Goal: Task Accomplishment & Management: Use online tool/utility

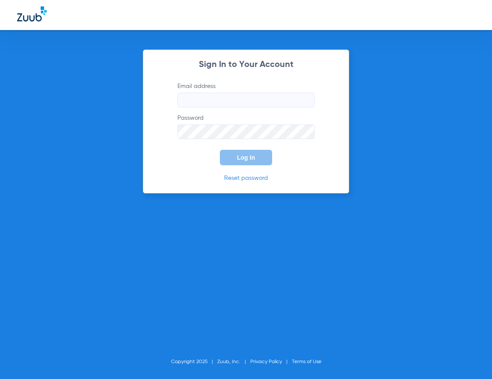
type input "[EMAIL_ADDRESS][DOMAIN_NAME]"
click at [251, 160] on span "Log In" at bounding box center [246, 157] width 18 height 7
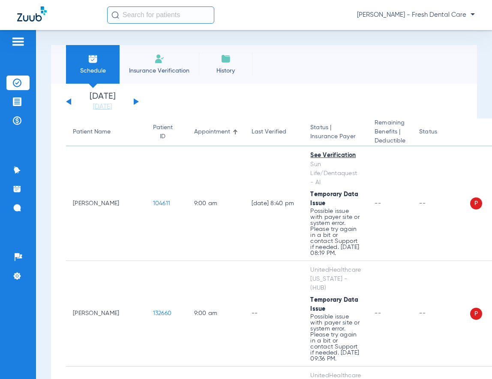
click at [149, 15] on input "text" at bounding box center [160, 14] width 107 height 17
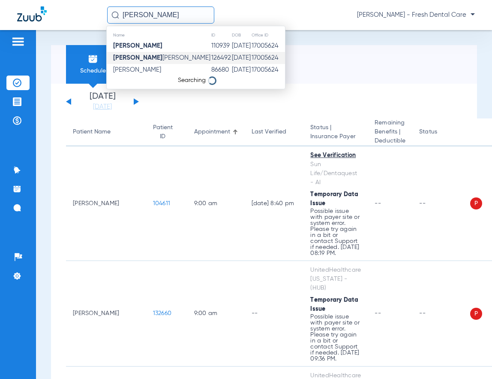
type input "[PERSON_NAME]"
click at [211, 59] on td "126492" at bounding box center [221, 58] width 21 height 12
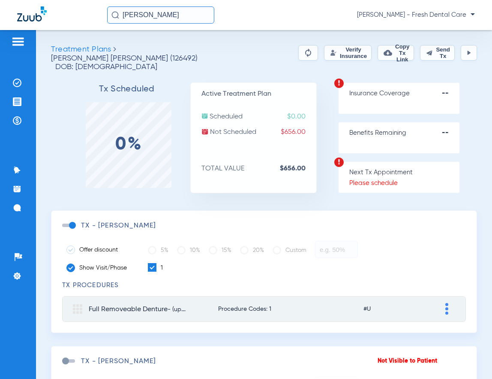
click at [324, 54] on button "Verify Insurance" at bounding box center [348, 52] width 48 height 15
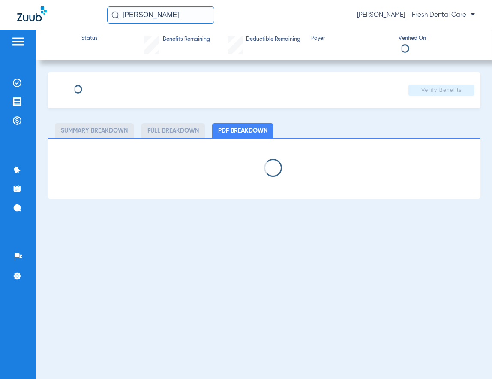
type input "[PERSON_NAME]"
type input "[DATE]"
type input "199W17384"
type input "WPTXMSB2420"
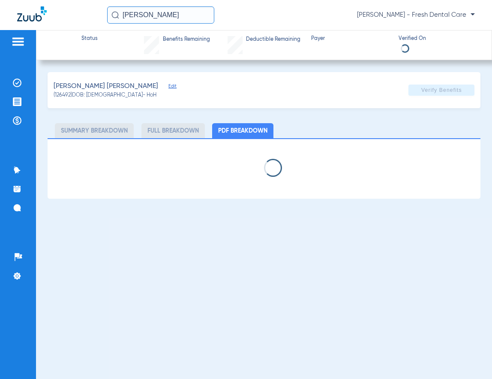
click at [169, 85] on span "Edit" at bounding box center [173, 87] width 8 height 8
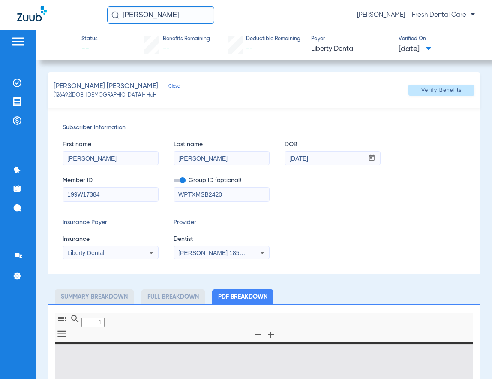
type input "0"
select select "page-width"
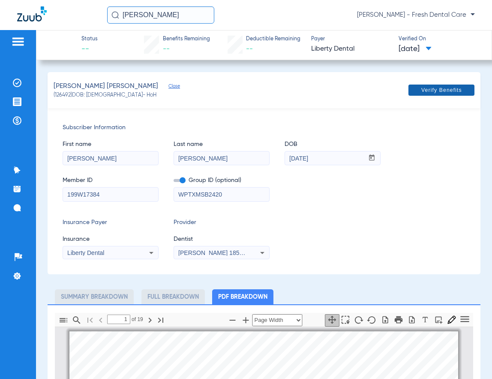
click at [422, 92] on span "Verify Benefits" at bounding box center [442, 90] width 41 height 7
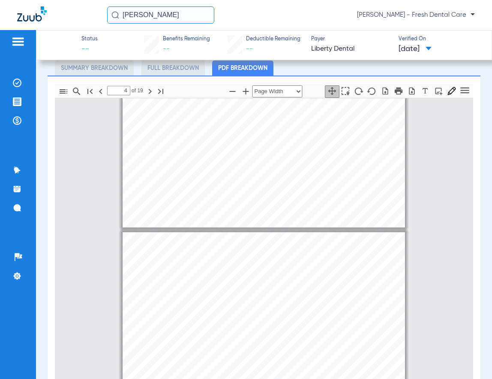
scroll to position [1029, 0]
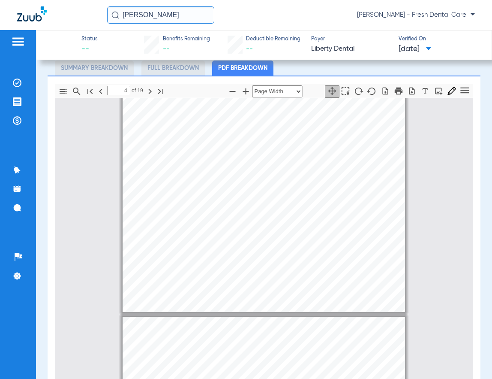
type input "5"
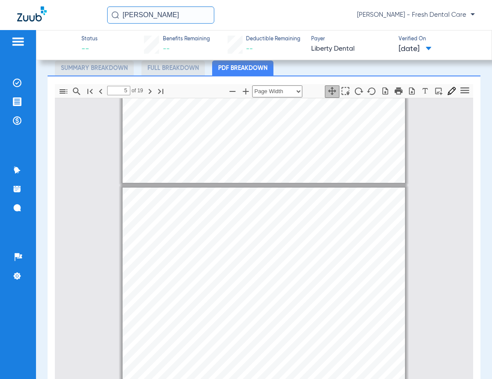
scroll to position [1429, 0]
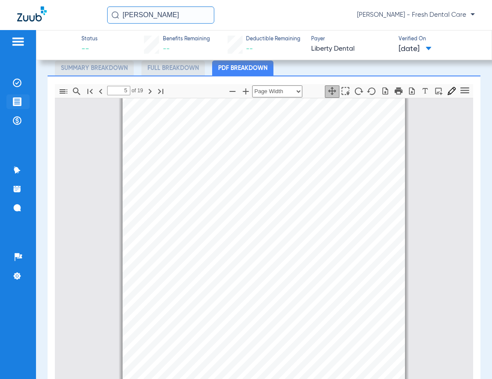
click at [15, 104] on img at bounding box center [17, 101] width 9 height 9
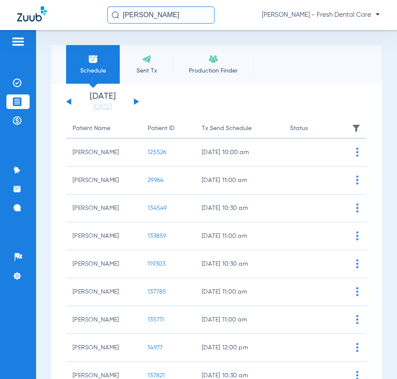
drag, startPoint x: 169, startPoint y: 16, endPoint x: 79, endPoint y: 15, distance: 89.2
click at [79, 15] on div "[PERSON_NAME] [PERSON_NAME] - Fresh Dental Care" at bounding box center [198, 15] width 397 height 30
click at [163, 11] on input "ho" at bounding box center [160, 14] width 107 height 17
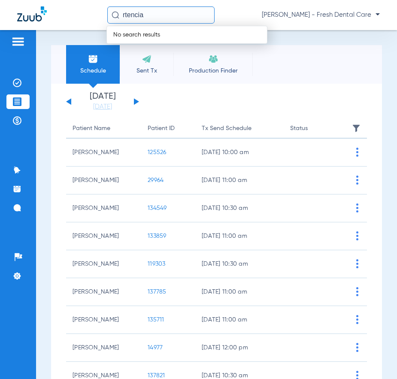
drag, startPoint x: 163, startPoint y: 11, endPoint x: 107, endPoint y: 13, distance: 56.2
click at [107, 13] on div "rtencia No search results [PERSON_NAME] - Fresh Dental Care" at bounding box center [198, 15] width 397 height 30
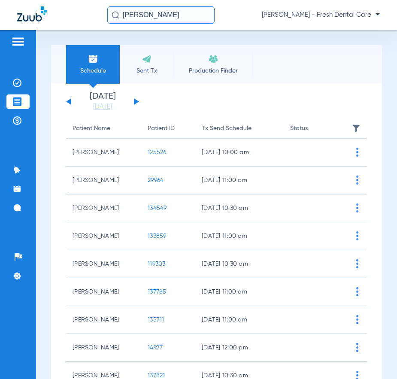
click at [184, 15] on input "[PERSON_NAME]" at bounding box center [160, 14] width 107 height 17
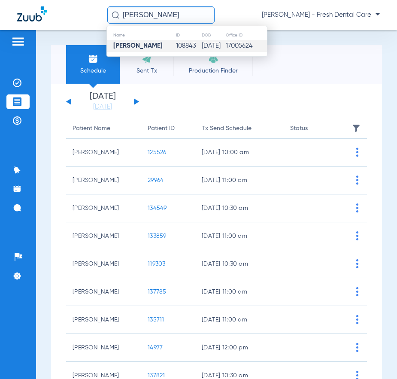
type input "[PERSON_NAME]"
click at [180, 45] on td "108843" at bounding box center [188, 46] width 26 height 12
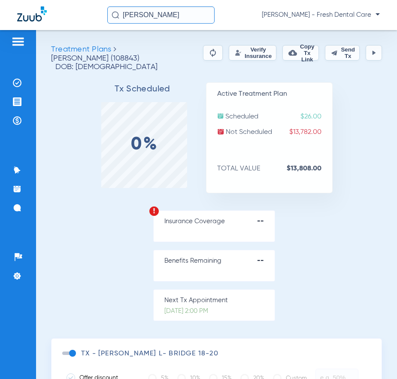
click at [246, 54] on button "Verify Insurance" at bounding box center [253, 52] width 48 height 15
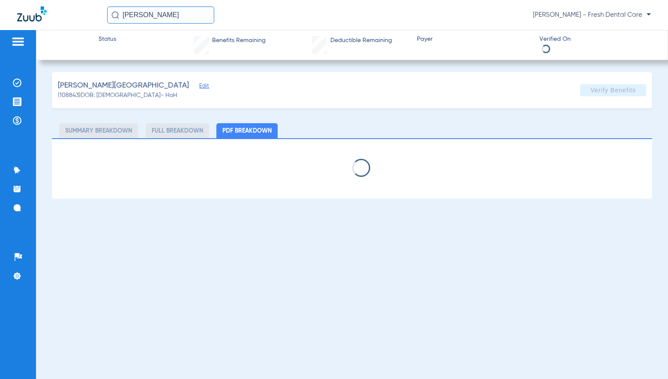
select select "page-width"
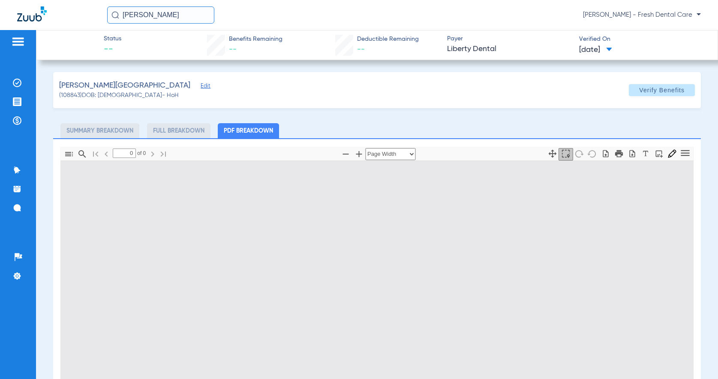
type input "1"
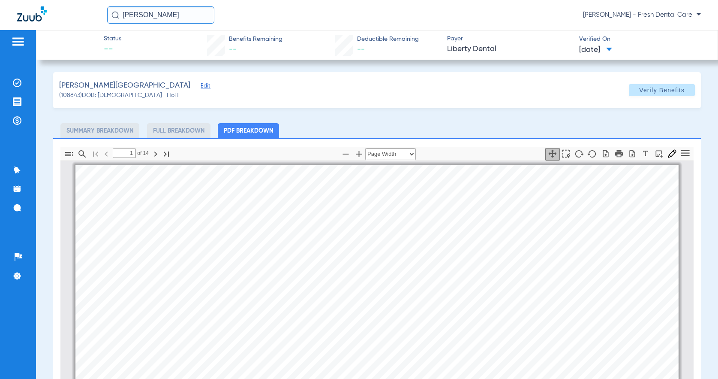
click at [201, 84] on span "Edit" at bounding box center [205, 87] width 8 height 8
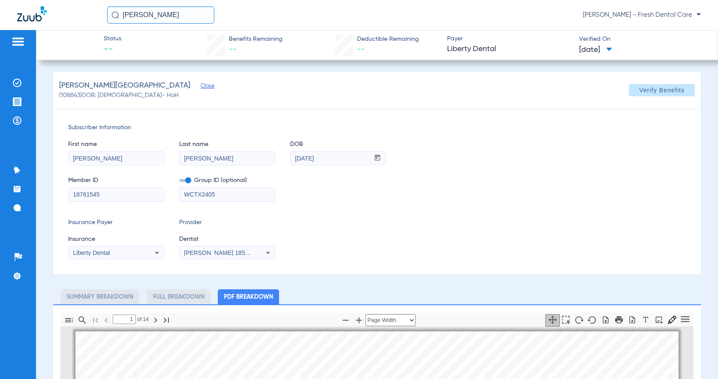
click at [228, 255] on span "[PERSON_NAME] 1851746408" at bounding box center [226, 252] width 84 height 7
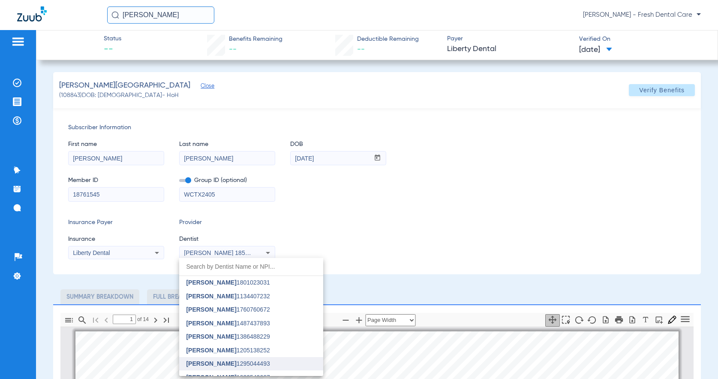
click at [226, 283] on span "[PERSON_NAME]" at bounding box center [211, 282] width 50 height 7
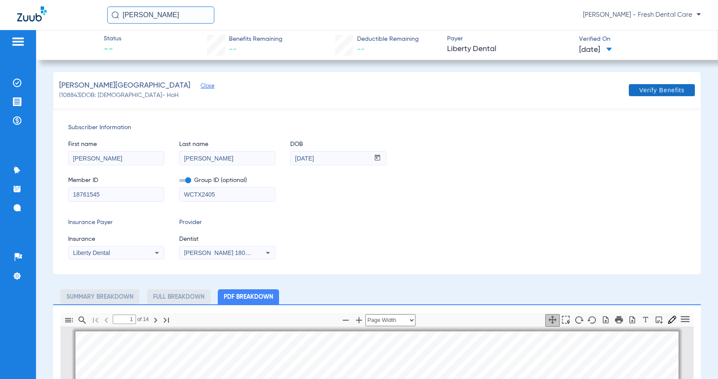
click at [492, 88] on span "Verify Benefits" at bounding box center [661, 90] width 45 height 7
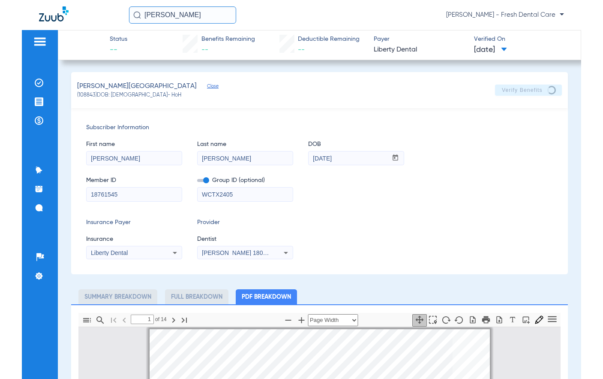
scroll to position [1, 0]
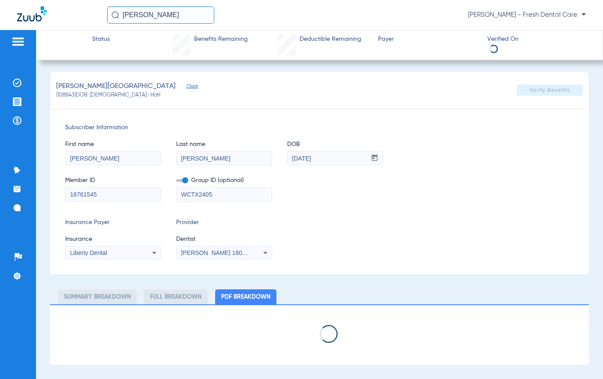
select select "page-width"
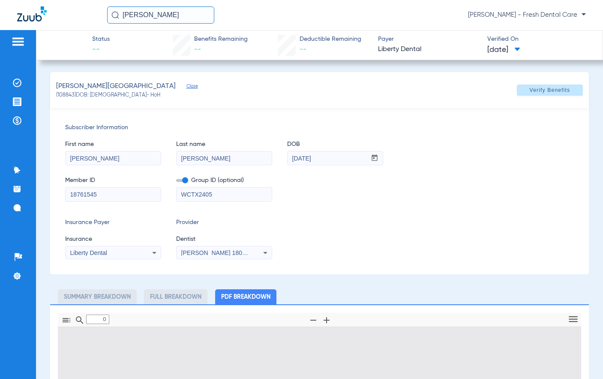
type input "1"
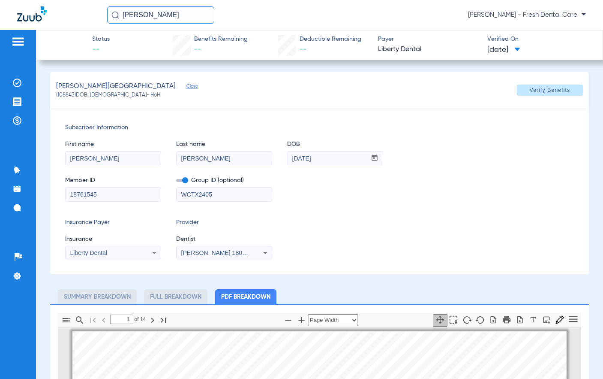
scroll to position [4, 0]
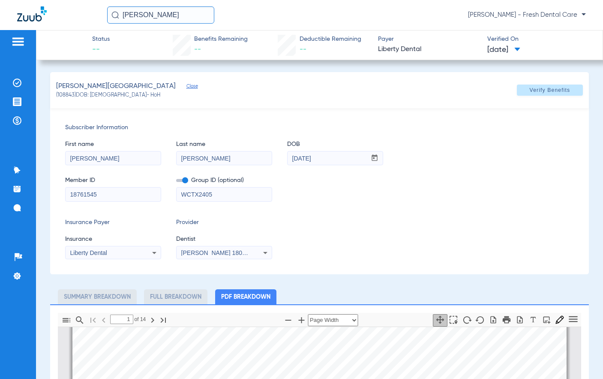
click at [353, 200] on div "Member ID 18761545 Group ID (optional) WCTX2405" at bounding box center [319, 184] width 509 height 33
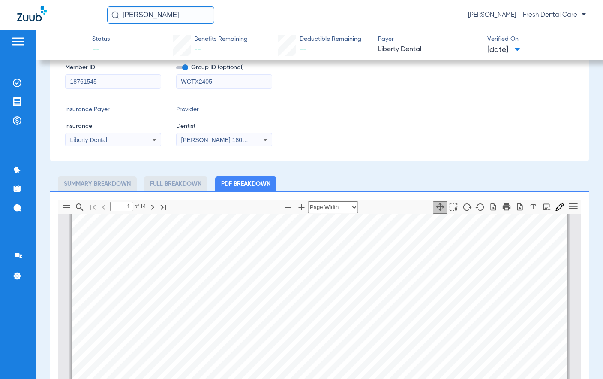
scroll to position [114, 0]
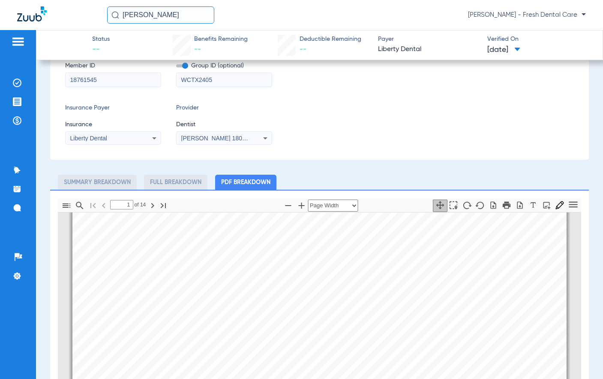
click at [373, 126] on div "Insurance Payer Insurance Liberty Dental Provider Dentist [PERSON_NAME] 1801023…" at bounding box center [319, 123] width 509 height 41
click at [359, 139] on div "Insurance Payer Insurance Liberty Dental Provider Dentist [PERSON_NAME] 1801023…" at bounding box center [319, 123] width 509 height 41
drag, startPoint x: 385, startPoint y: 140, endPoint x: 371, endPoint y: 116, distance: 27.9
click at [385, 140] on div "Insurance Payer Insurance Liberty Dental Provider Dentist [PERSON_NAME] 1801023…" at bounding box center [319, 123] width 509 height 41
drag, startPoint x: 197, startPoint y: 17, endPoint x: 106, endPoint y: 16, distance: 91.3
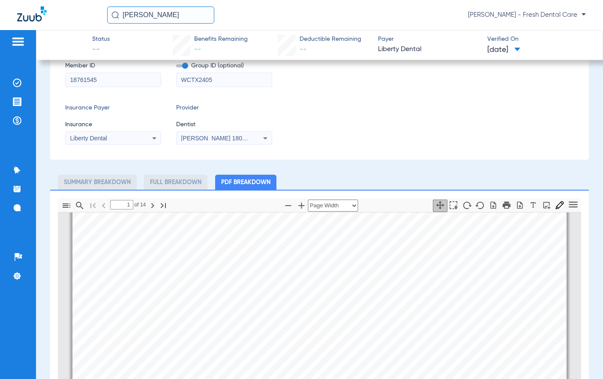
click at [106, 16] on div "[PERSON_NAME] [PERSON_NAME] - Fresh Dental Care" at bounding box center [301, 15] width 603 height 30
click at [197, 13] on input "[PERSON_NAME]" at bounding box center [160, 14] width 107 height 17
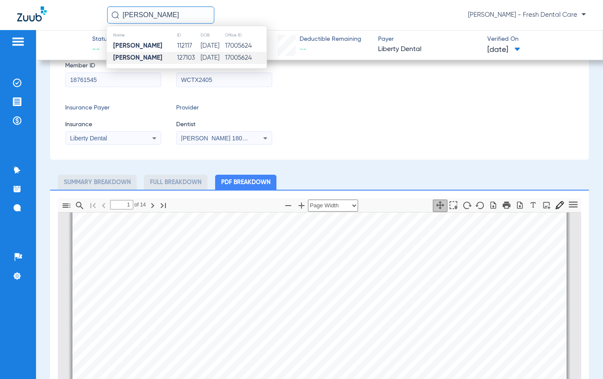
type input "[PERSON_NAME]"
click at [209, 60] on td "[DATE]" at bounding box center [212, 58] width 24 height 12
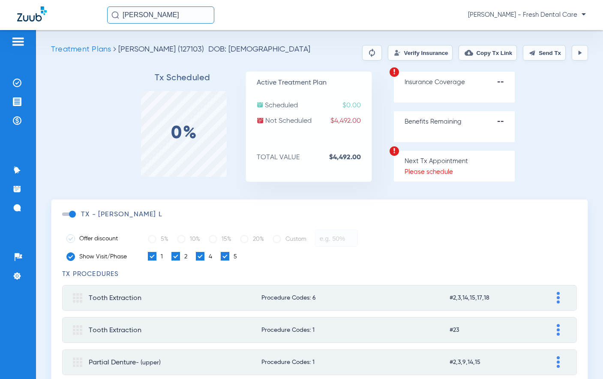
click at [400, 53] on button "Verify Insurance" at bounding box center [420, 52] width 65 height 15
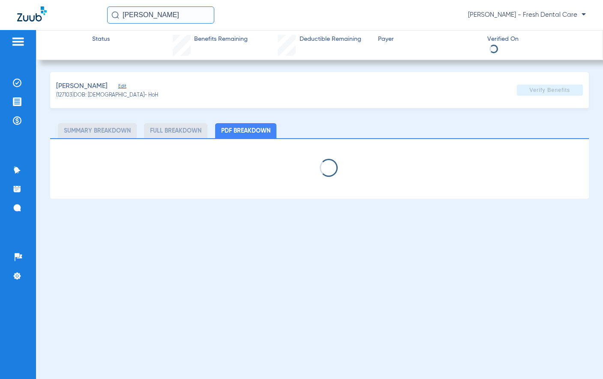
select select "page-width"
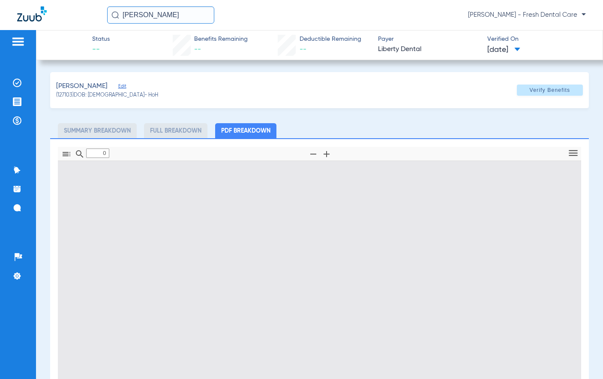
type input "1"
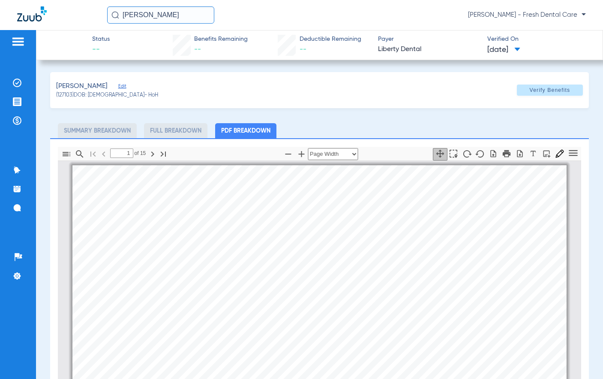
scroll to position [4, 0]
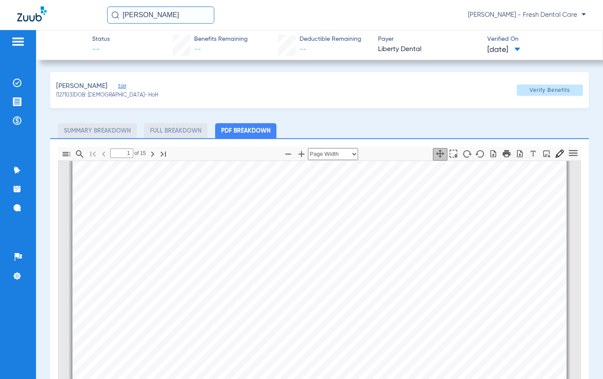
click at [118, 85] on span "Edit" at bounding box center [122, 87] width 8 height 8
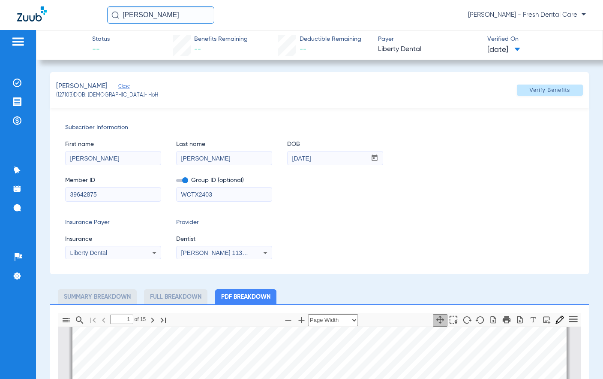
click at [229, 254] on span "[PERSON_NAME] 1134407232" at bounding box center [223, 252] width 84 height 7
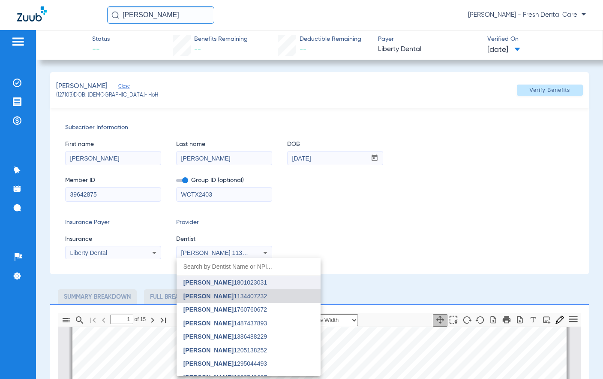
click at [205, 280] on span "[PERSON_NAME]" at bounding box center [209, 282] width 50 height 7
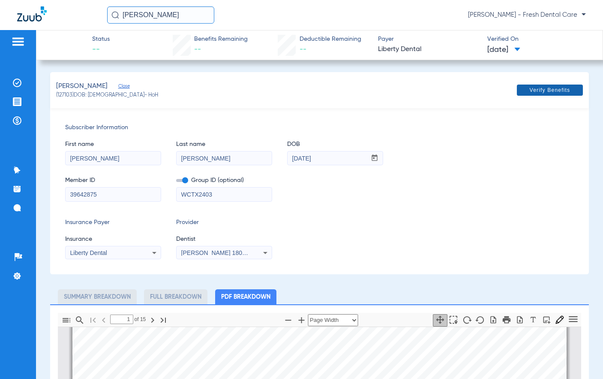
click at [492, 91] on span "Verify Benefits" at bounding box center [550, 90] width 41 height 7
